Goal: Information Seeking & Learning: Learn about a topic

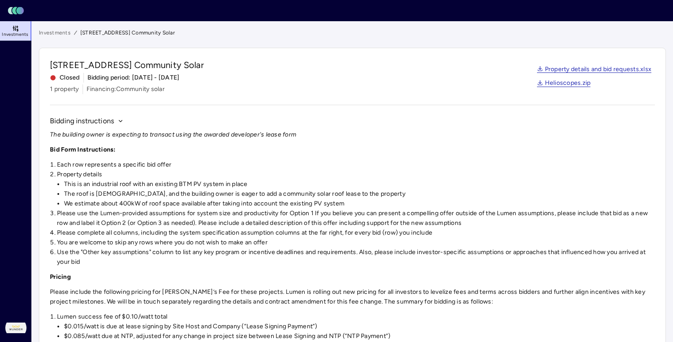
click at [62, 31] on link "Investments" at bounding box center [55, 32] width 32 height 9
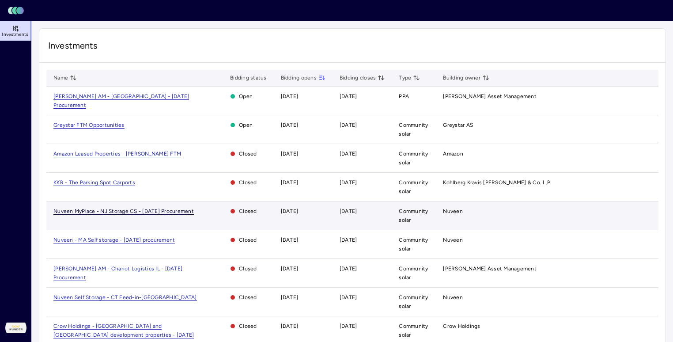
click at [135, 208] on span "Nuveen MyPlace - NJ Storage CS - [DATE] Procurement" at bounding box center [123, 211] width 140 height 7
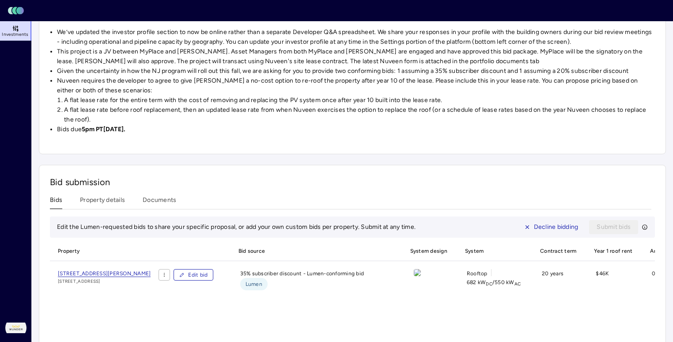
scroll to position [223, 0]
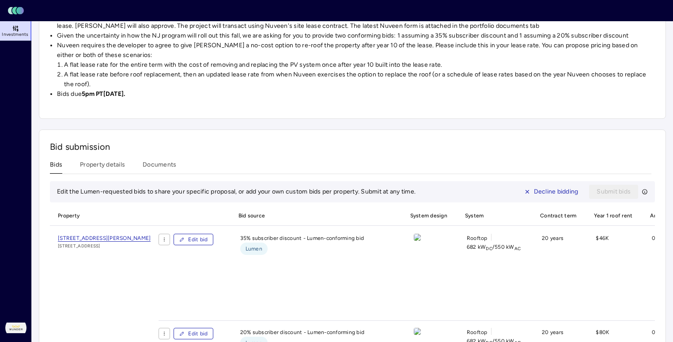
click at [421, 241] on img at bounding box center [417, 237] width 7 height 7
click at [151, 238] on span "[STREET_ADDRESS][PERSON_NAME]" at bounding box center [104, 238] width 93 height 7
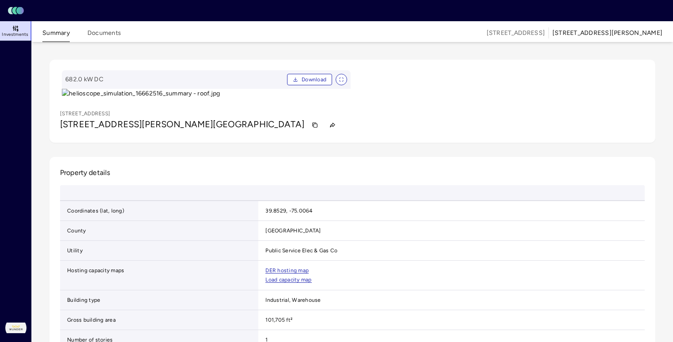
click at [0, 0] on div "Toggle Sidebar Lumen Energy Logo Investments [PERSON_NAME] Dodge Summary Docume…" at bounding box center [336, 245] width 673 height 490
